Goal: Task Accomplishment & Management: Use online tool/utility

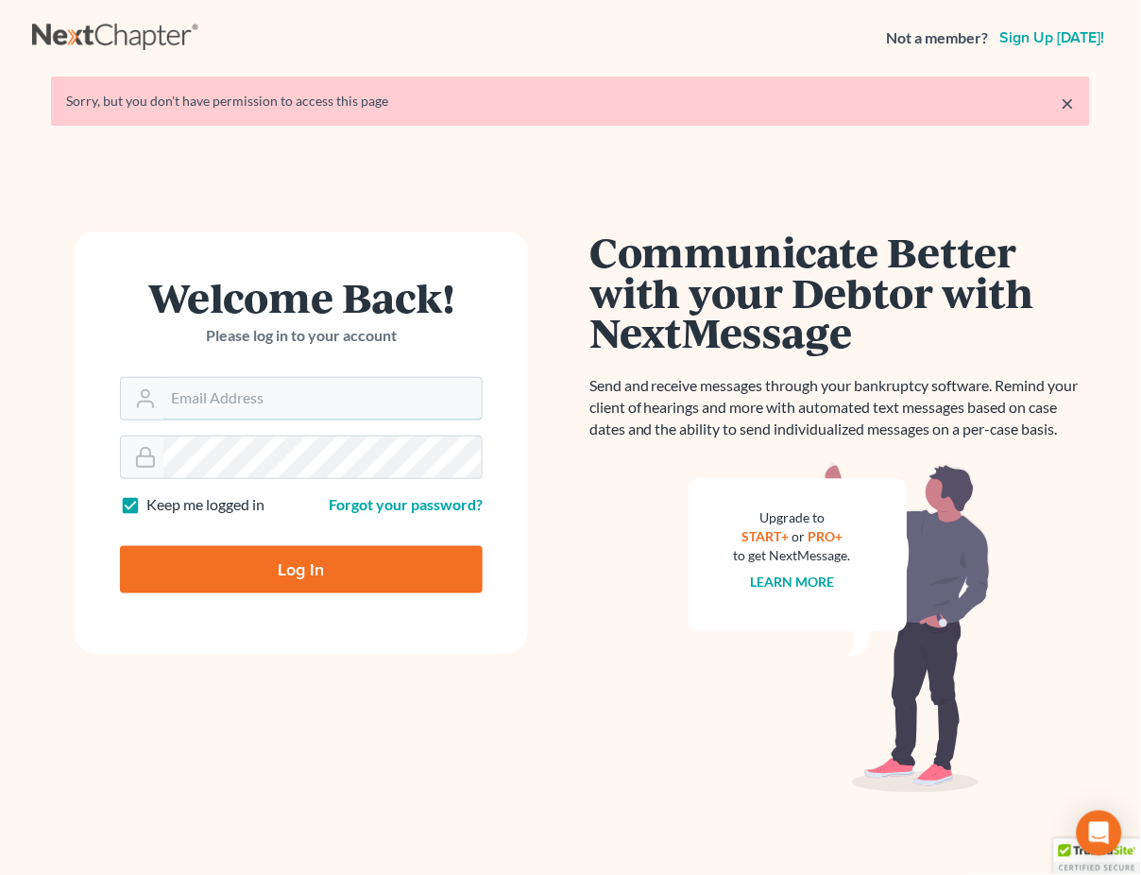
type input "[EMAIL_ADDRESS][DOMAIN_NAME]"
click at [341, 565] on input "Log In" at bounding box center [301, 569] width 363 height 47
type input "Thinking..."
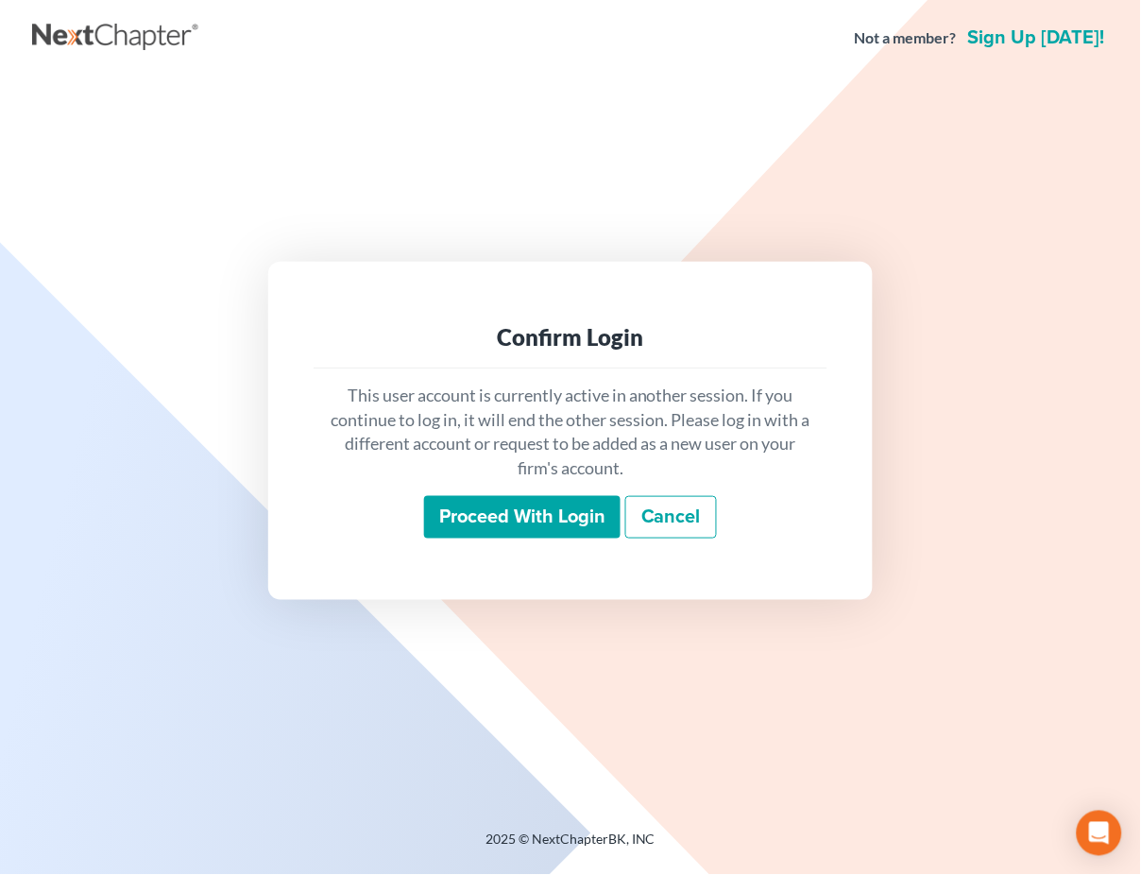
click at [582, 501] on input "Proceed with login" at bounding box center [522, 517] width 196 height 43
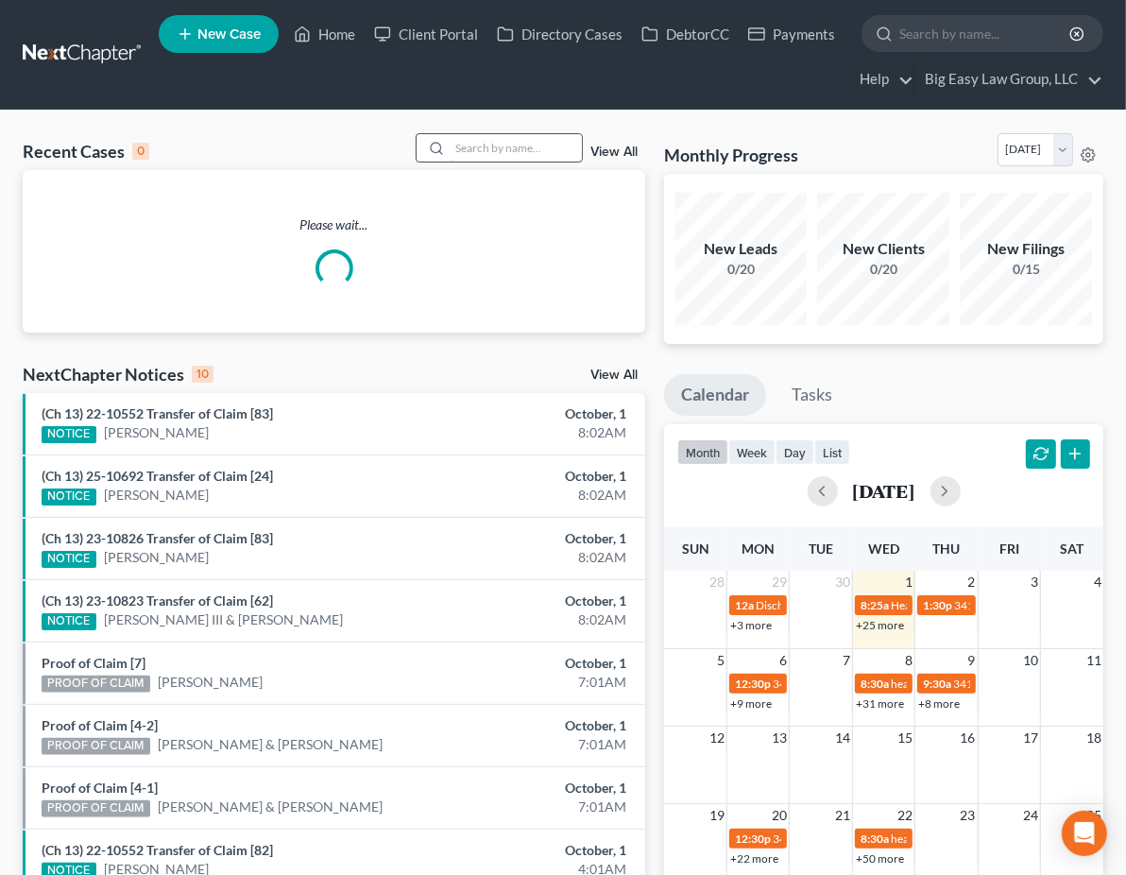
click at [510, 149] on input "search" at bounding box center [516, 147] width 132 height 27
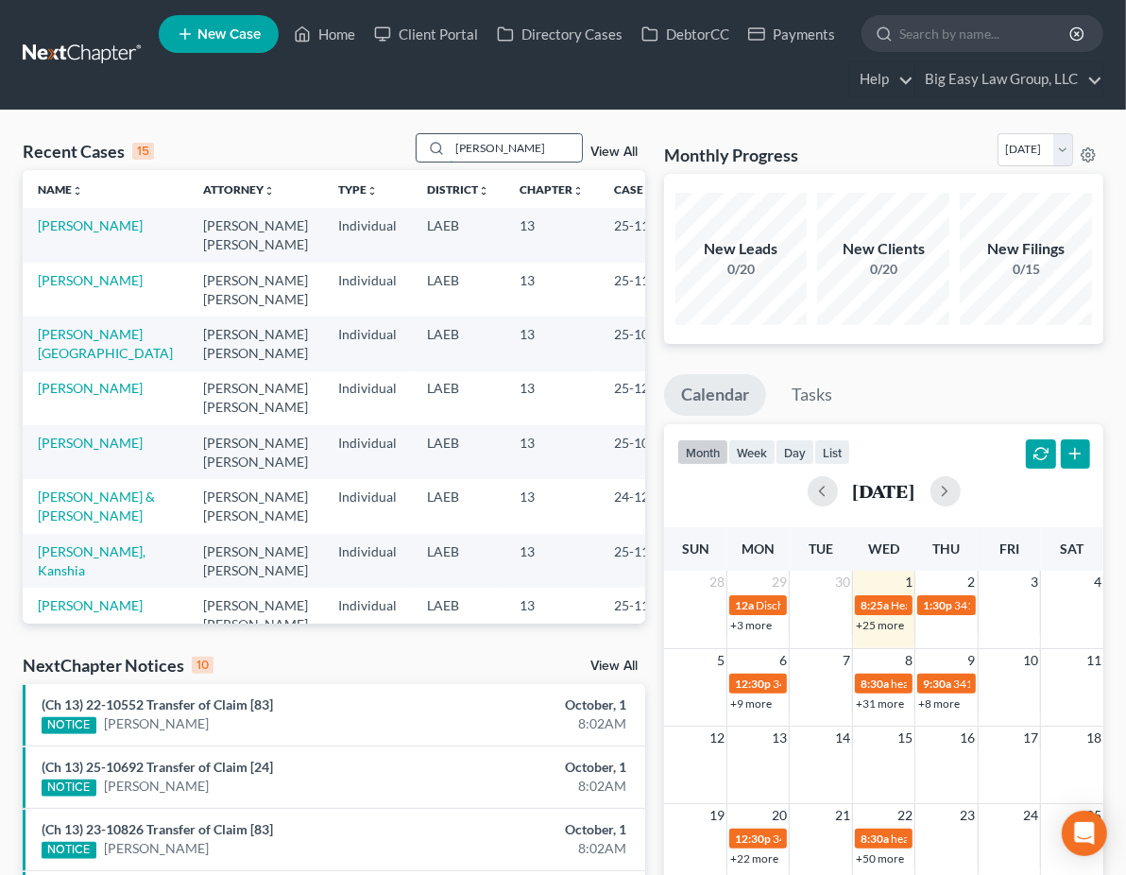
type input "[PERSON_NAME]"
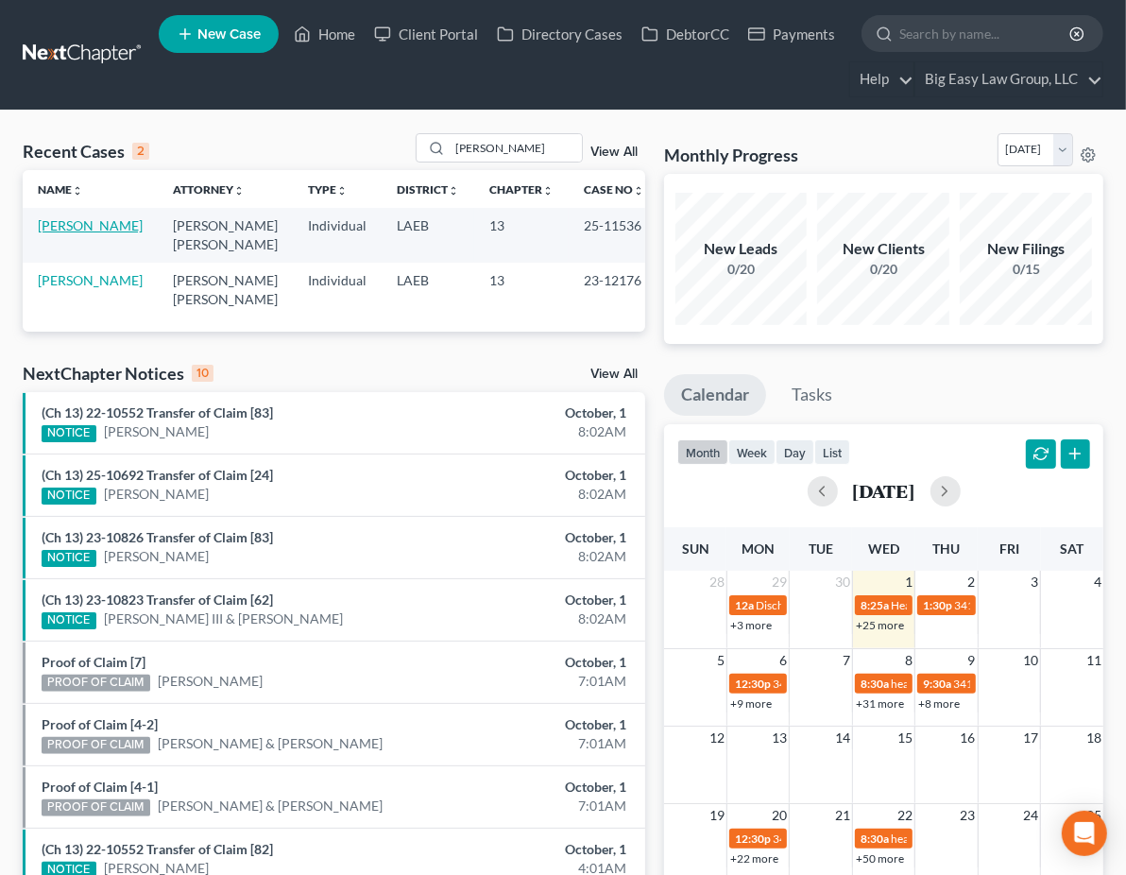
click at [70, 226] on link "[PERSON_NAME]" at bounding box center [90, 225] width 105 height 16
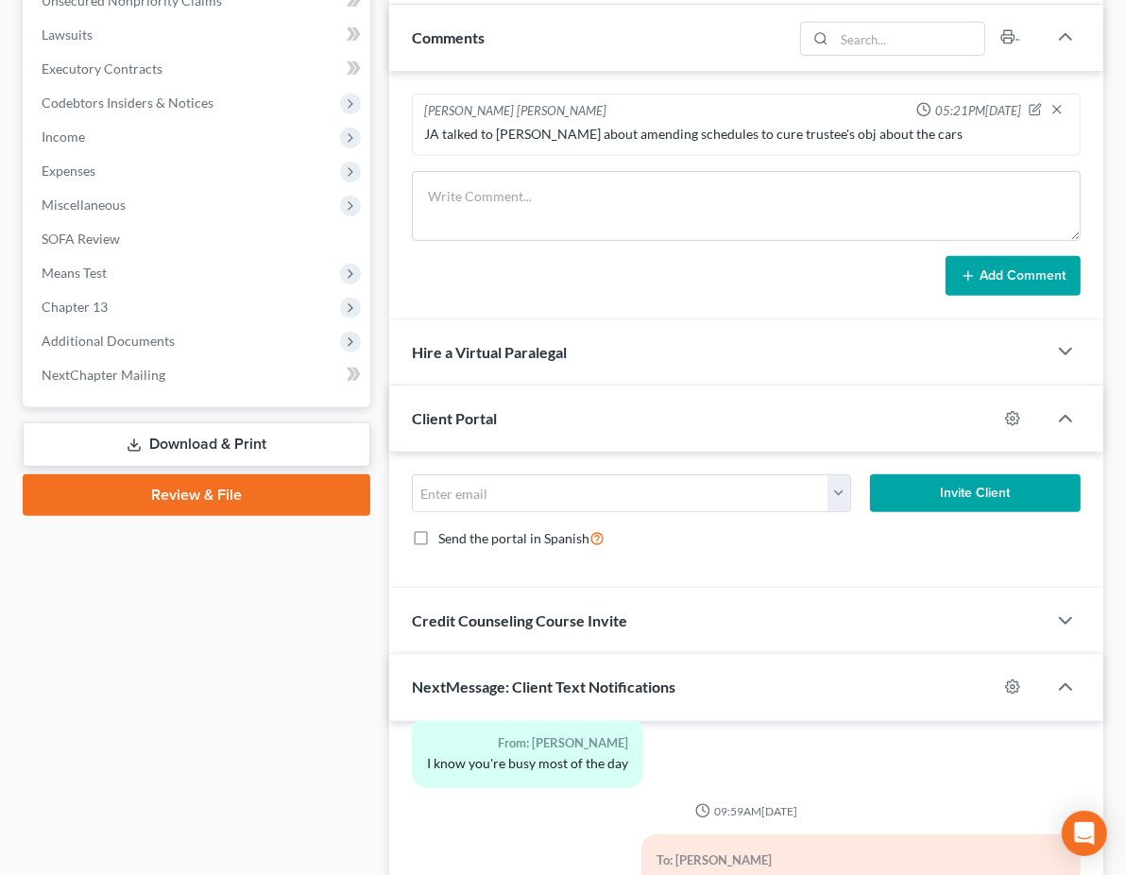
scroll to position [911, 0]
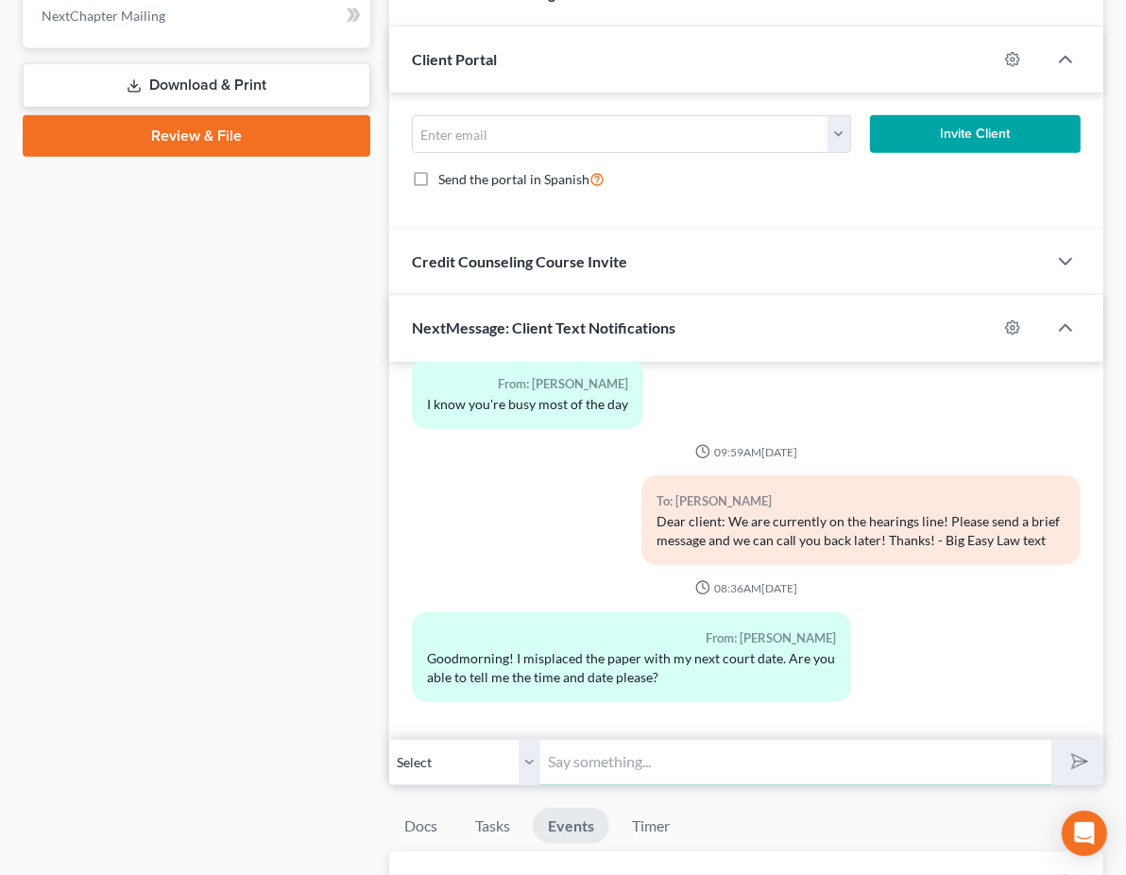
click at [540, 785] on input "text" at bounding box center [795, 762] width 511 height 46
type input "H"
type input "Your next hearing is [DATE] - but you do not need to attend"
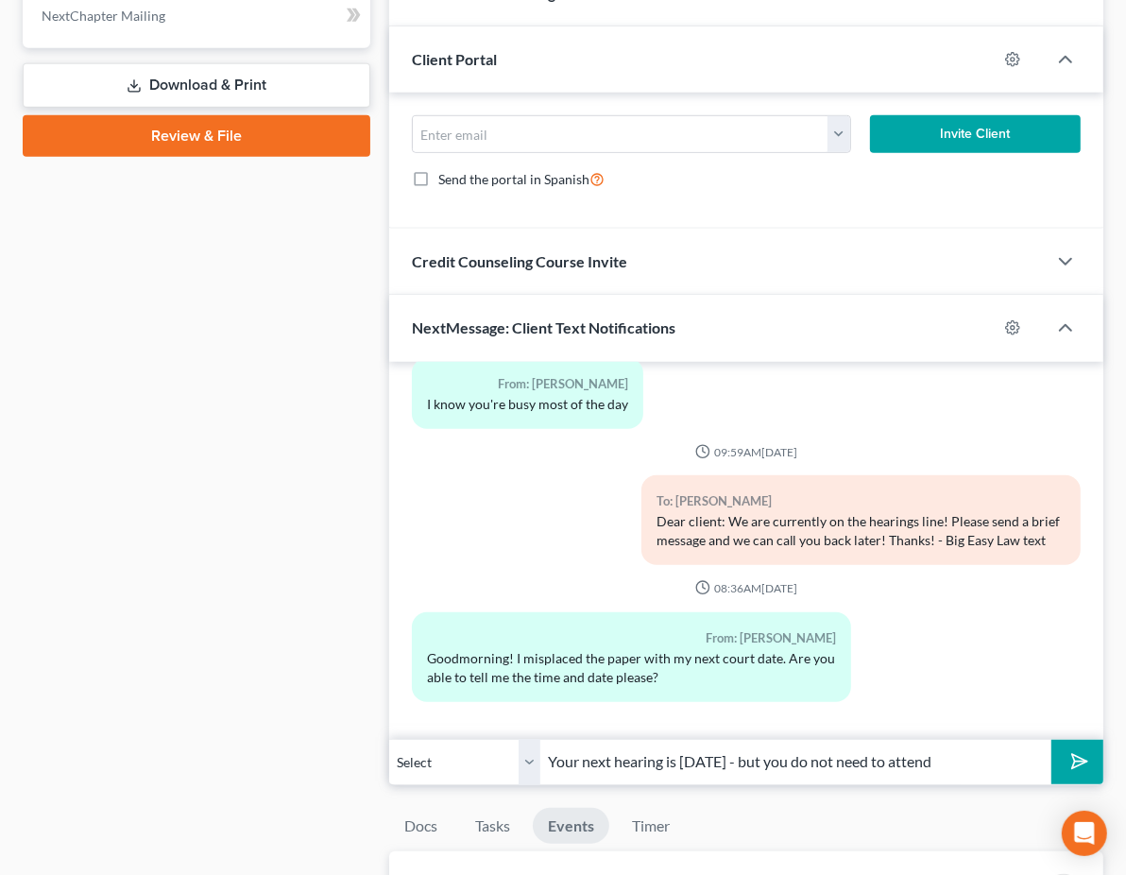
click at [1051, 784] on button "submit" at bounding box center [1077, 762] width 52 height 44
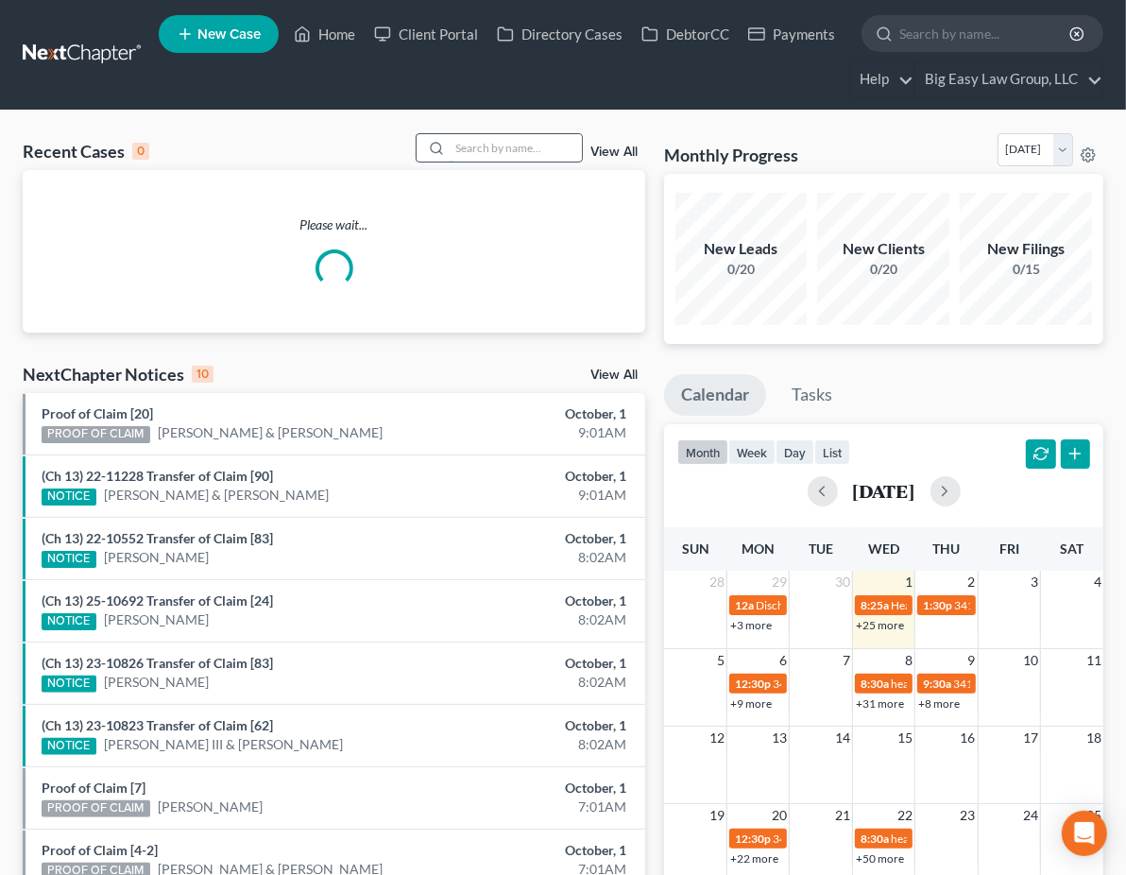
click at [481, 153] on input "search" at bounding box center [516, 147] width 132 height 27
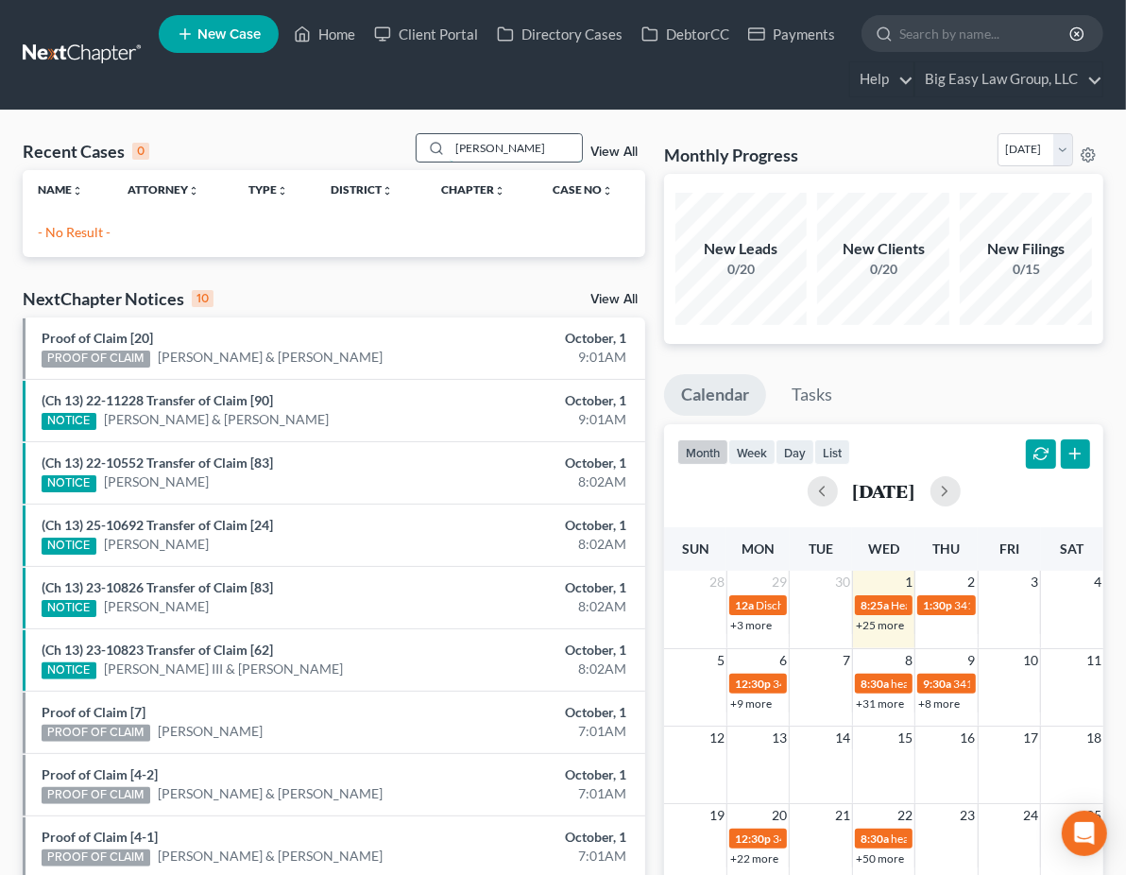
type input "mcclain"
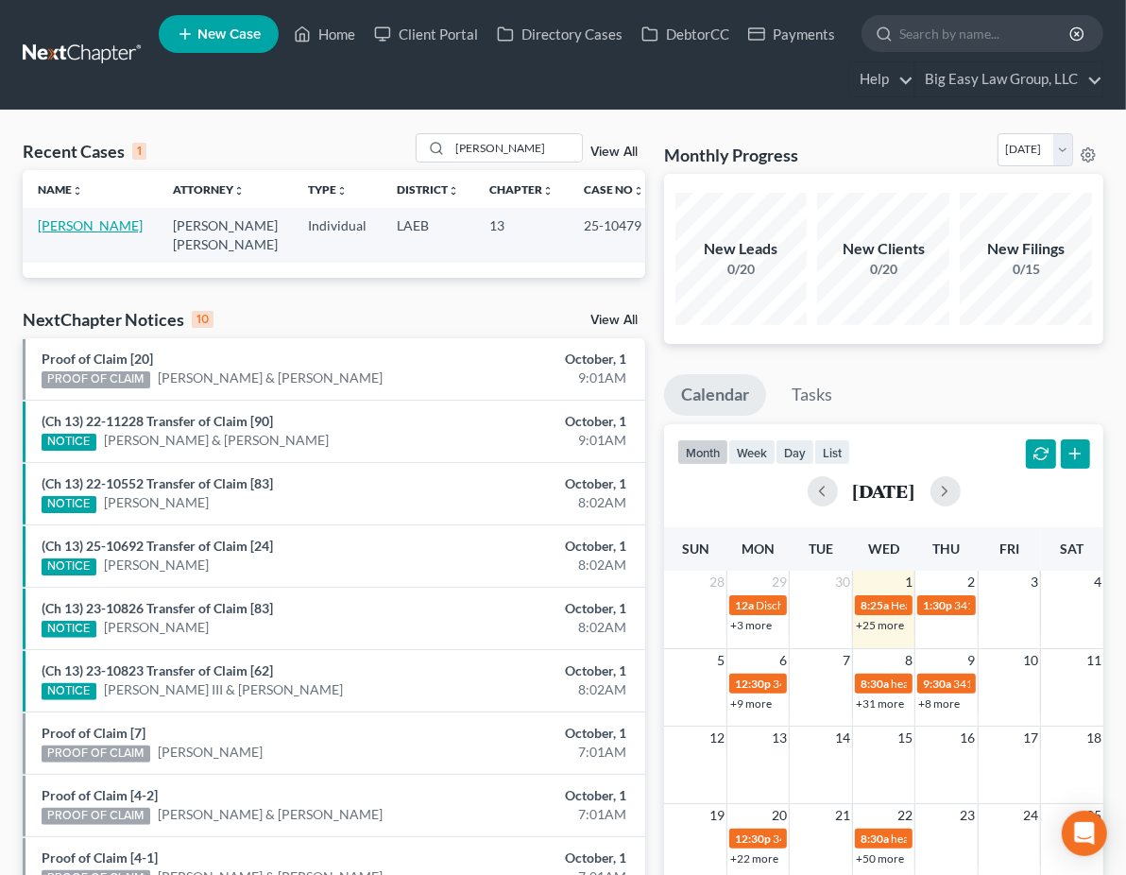
click at [53, 229] on link "McClain, Gary" at bounding box center [90, 225] width 105 height 16
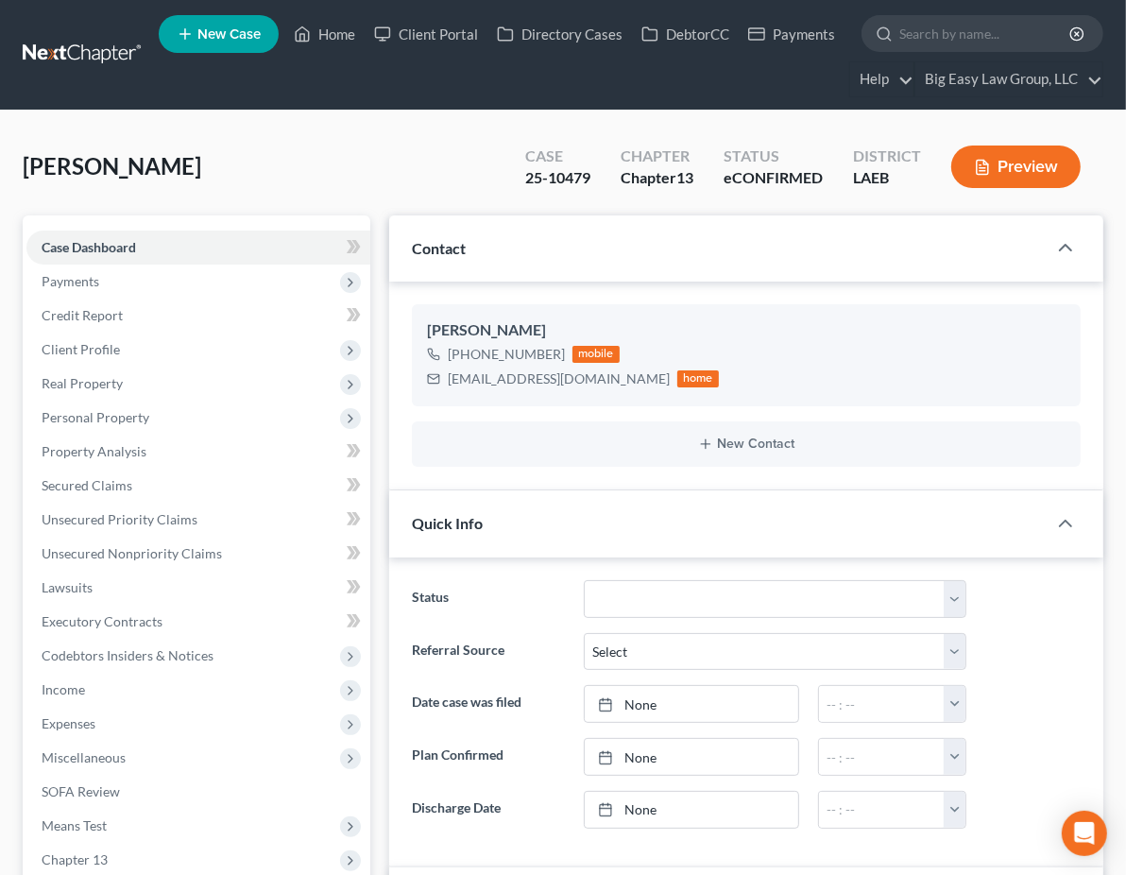
scroll to position [6208, 0]
